Goal: Transaction & Acquisition: Purchase product/service

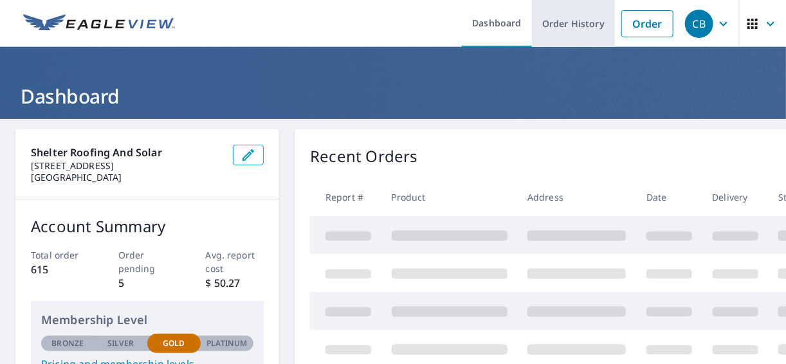
click at [578, 26] on link "Order History" at bounding box center [573, 23] width 83 height 47
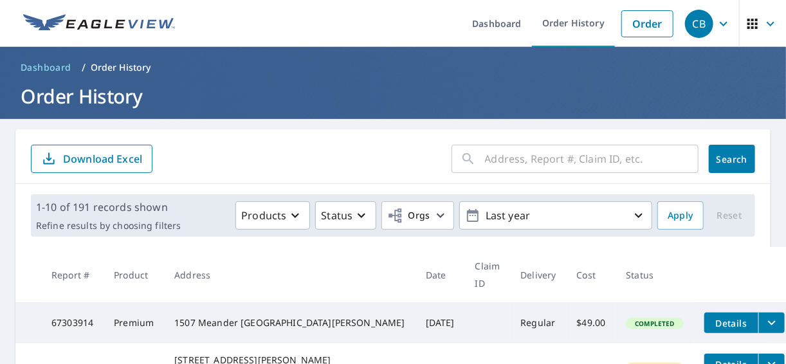
click at [523, 163] on input "text" at bounding box center [592, 159] width 214 height 36
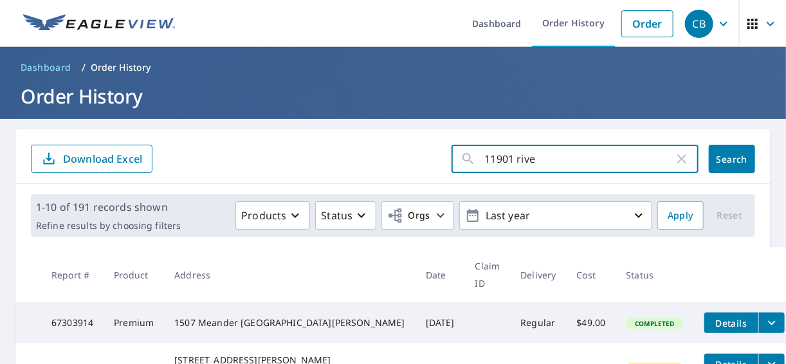
type input "11901 river"
click button "Search" at bounding box center [732, 159] width 46 height 28
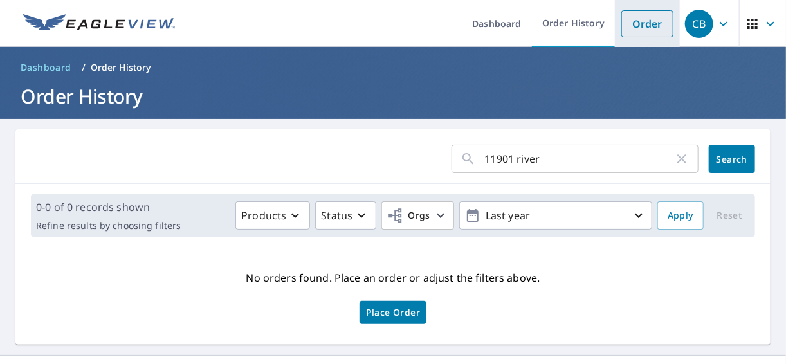
click at [644, 23] on link "Order" at bounding box center [648, 23] width 52 height 27
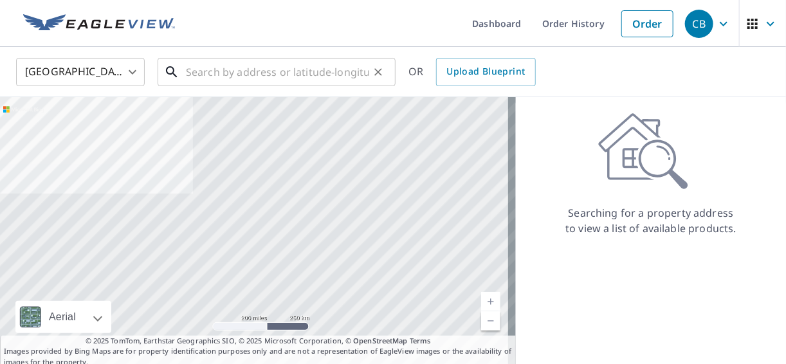
click at [256, 62] on input "text" at bounding box center [277, 72] width 183 height 36
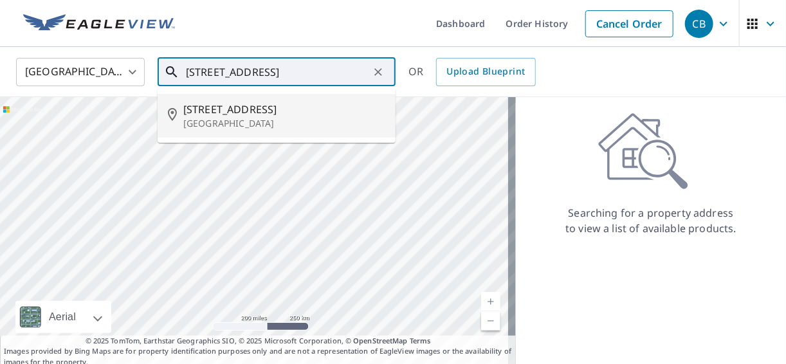
click at [257, 118] on p "[GEOGRAPHIC_DATA]" at bounding box center [284, 123] width 202 height 13
type input "[STREET_ADDRESS]"
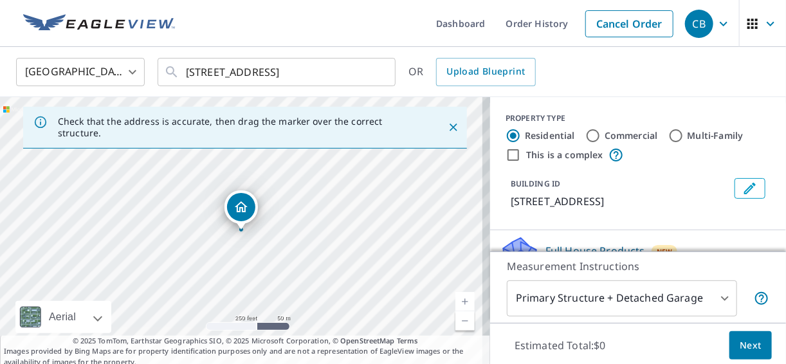
scroll to position [137, 0]
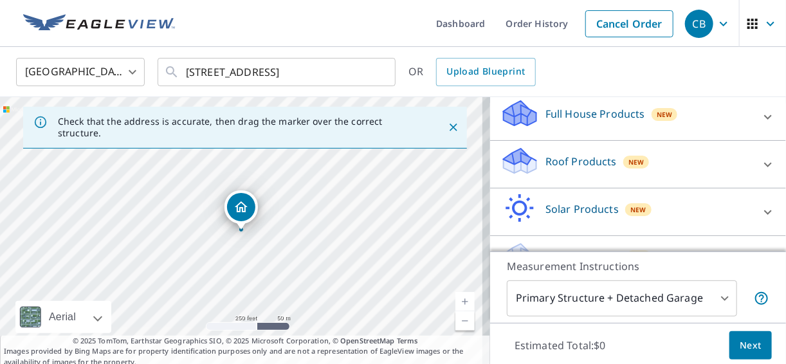
click at [574, 169] on p "Roof Products" at bounding box center [581, 161] width 71 height 15
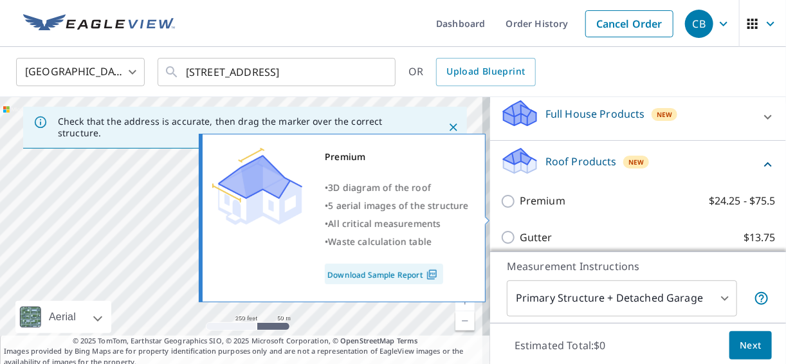
click at [542, 209] on p "Premium" at bounding box center [543, 201] width 46 height 16
click at [520, 209] on input "Premium $24.25 - $75.5" at bounding box center [510, 201] width 19 height 15
checkbox input "true"
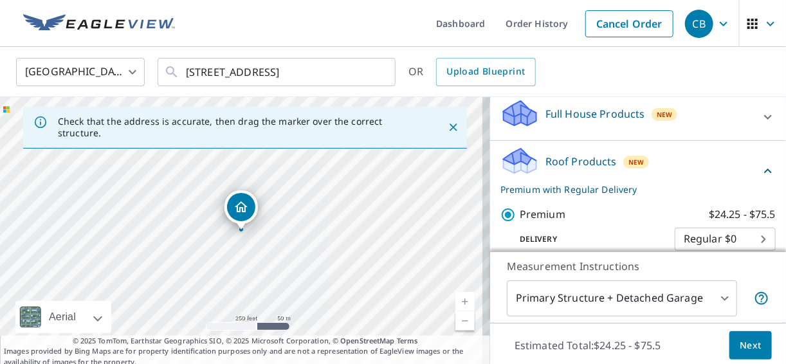
click at [747, 338] on span "Next" at bounding box center [751, 346] width 22 height 16
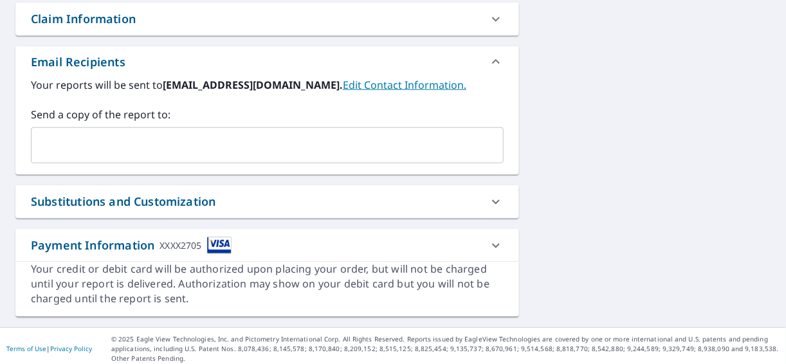
scroll to position [468, 0]
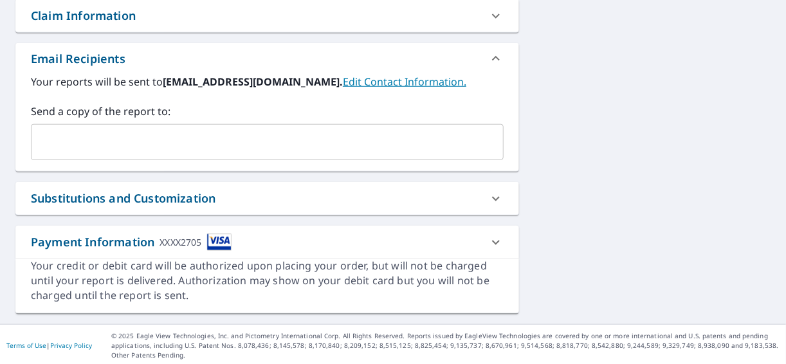
click at [107, 144] on input "text" at bounding box center [258, 142] width 442 height 24
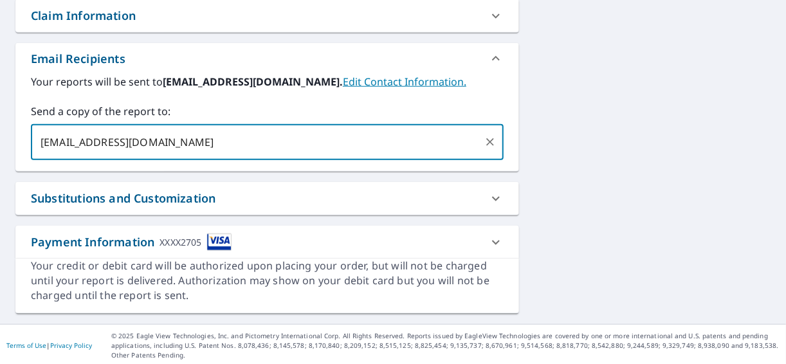
type input "[EMAIL_ADDRESS][DOMAIN_NAME]"
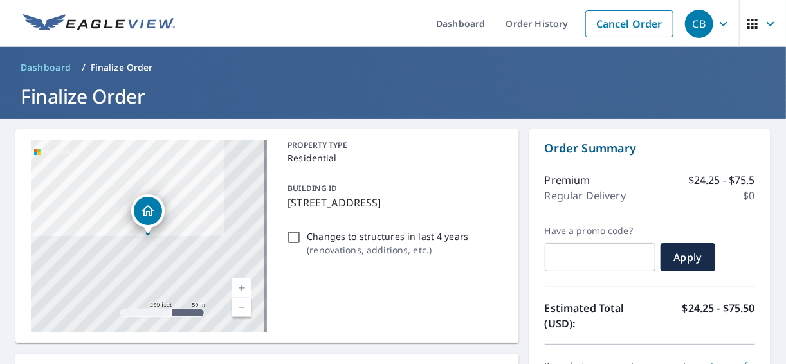
scroll to position [274, 0]
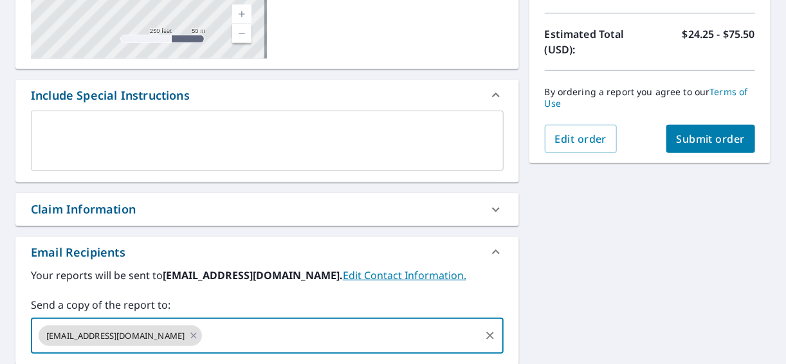
click at [730, 139] on span "Submit order" at bounding box center [711, 139] width 69 height 14
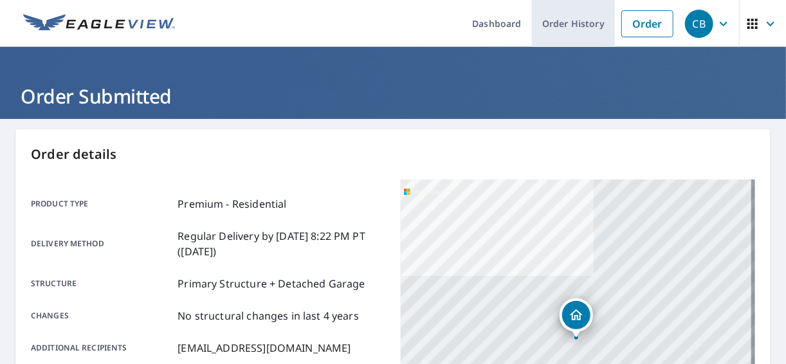
click at [588, 23] on link "Order History" at bounding box center [573, 23] width 83 height 47
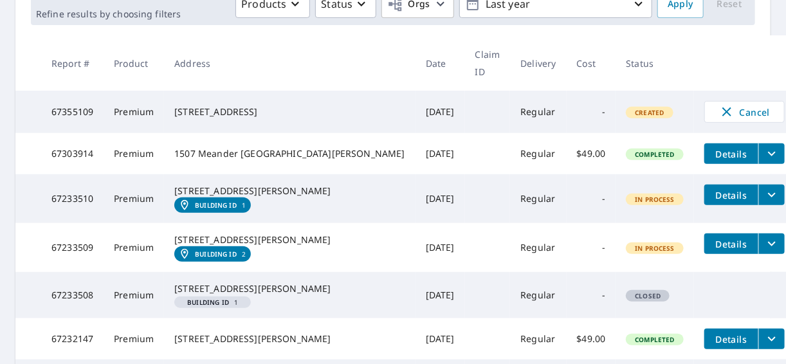
scroll to position [274, 0]
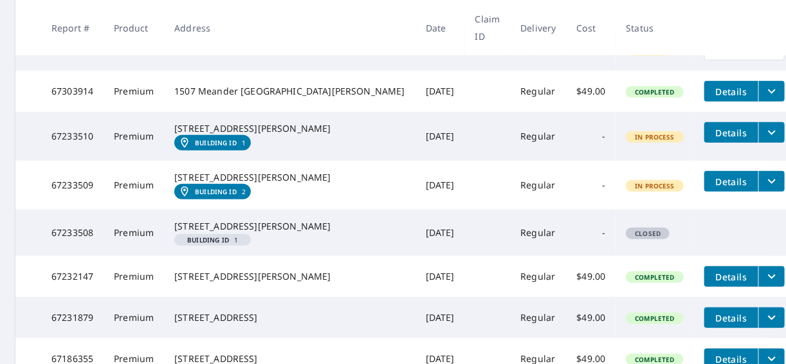
click at [765, 125] on icon "filesDropdownBtn-67233510" at bounding box center [772, 132] width 15 height 15
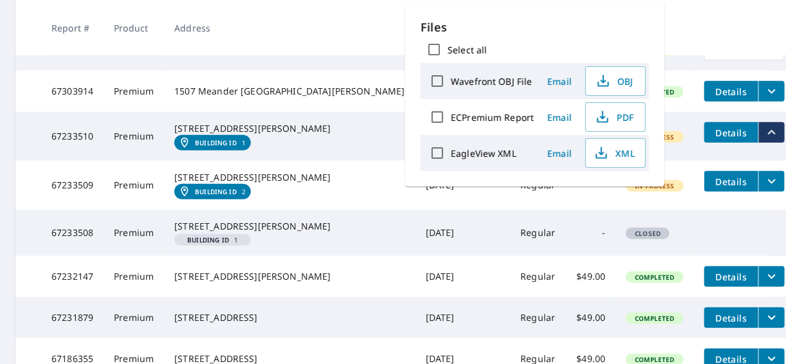
click at [312, 141] on td "[STREET_ADDRESS][PERSON_NAME] Building ID 1" at bounding box center [289, 136] width 251 height 49
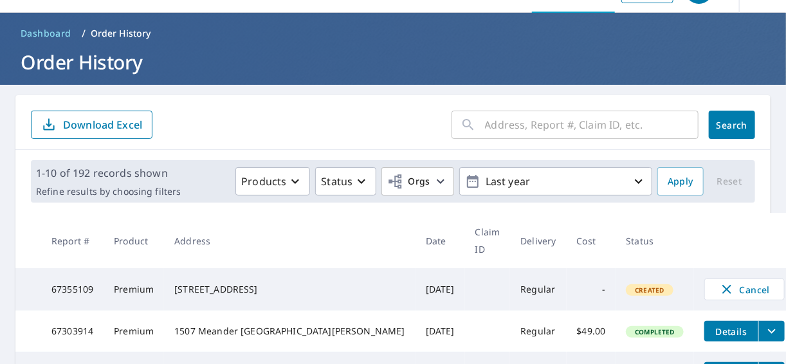
scroll to position [0, 0]
